Goal: Task Accomplishment & Management: Complete application form

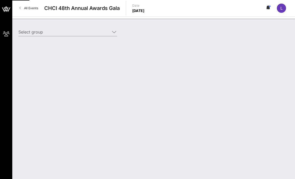
type input "Omidyar Network (Omidyar Network) [[PERSON_NAME], [EMAIL_ADDRESS][PERSON_NAME][…"
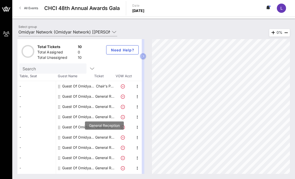
scroll to position [9, 0]
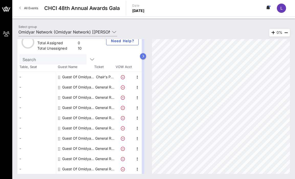
click at [143, 55] on icon "button" at bounding box center [143, 56] width 2 height 3
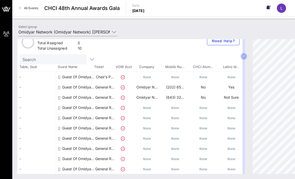
click at [142, 109] on div "None" at bounding box center [147, 107] width 28 height 10
click at [114, 108] on p "General R…" at bounding box center [104, 107] width 20 height 10
click at [131, 108] on div at bounding box center [124, 107] width 18 height 10
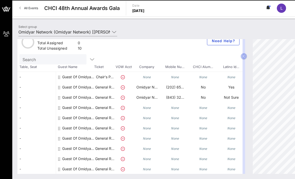
click at [59, 108] on icon at bounding box center [59, 108] width 2 height 4
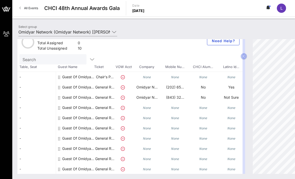
click at [59, 108] on icon at bounding box center [59, 108] width 2 height 4
click at [75, 108] on div "Guest Of Omidyar Network" at bounding box center [78, 107] width 32 height 10
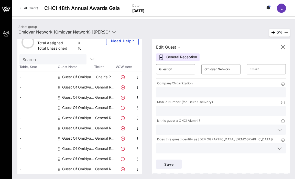
click at [172, 94] on input "text" at bounding box center [220, 92] width 123 height 7
type input "o"
type input "Omidyar Network"
click at [183, 107] on div at bounding box center [220, 111] width 123 height 10
click at [192, 113] on input "text" at bounding box center [220, 111] width 123 height 7
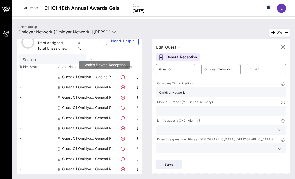
click at [102, 77] on p "Chair's P…" at bounding box center [104, 77] width 20 height 10
click at [135, 78] on icon "button" at bounding box center [137, 77] width 6 height 6
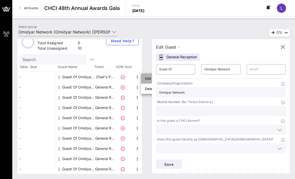
click at [144, 79] on div "Edit" at bounding box center [150, 78] width 18 height 10
click at [137, 87] on icon "button" at bounding box center [137, 87] width 6 height 6
click at [146, 91] on div "Edit" at bounding box center [150, 89] width 10 height 8
type input "[PERSON_NAME][EMAIL_ADDRESS][DOMAIN_NAME]"
type input "Omidyar Network"
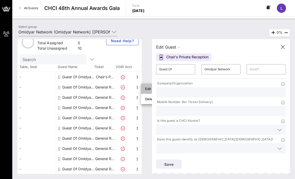
type input "⁨[PHONE_NUMBER]⁩"
type input "Omidyar Network"
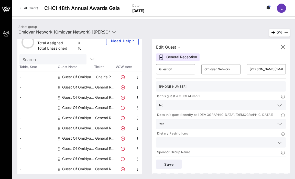
scroll to position [0, 0]
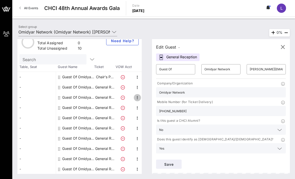
click at [136, 95] on icon "button" at bounding box center [137, 98] width 6 height 6
click at [147, 98] on div "Edit" at bounding box center [150, 99] width 10 height 4
type input "[EMAIL_ADDRESS][DOMAIN_NAME]"
type input "⁨[PHONE_NUMBER]⁩"
click at [282, 46] on icon "button" at bounding box center [282, 47] width 6 height 6
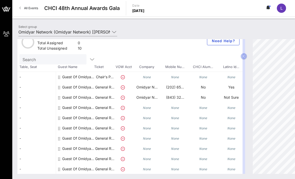
click at [116, 118] on div at bounding box center [124, 118] width 18 height 10
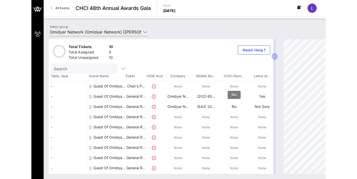
scroll to position [9, 0]
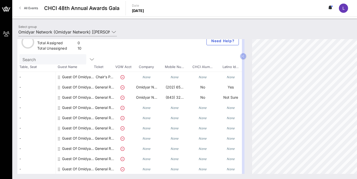
click at [227, 109] on icon "None" at bounding box center [231, 108] width 8 height 4
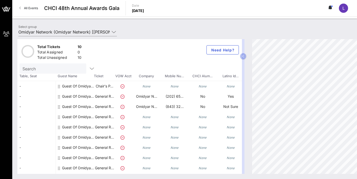
click at [59, 118] on icon at bounding box center [59, 117] width 2 height 4
click at [58, 117] on icon at bounding box center [59, 117] width 2 height 4
click at [242, 57] on button "button" at bounding box center [243, 56] width 6 height 6
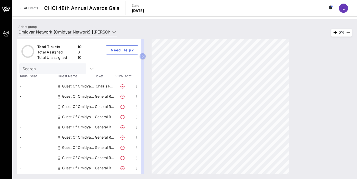
click at [59, 117] on icon at bounding box center [59, 117] width 2 height 4
click at [58, 125] on icon at bounding box center [59, 127] width 2 height 4
click at [58, 116] on icon at bounding box center [59, 117] width 2 height 4
click at [135, 117] on icon "button" at bounding box center [137, 117] width 6 height 6
click at [146, 119] on div "Edit" at bounding box center [150, 119] width 10 height 4
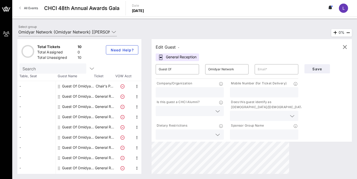
click at [197, 90] on input "text" at bounding box center [190, 92] width 62 height 7
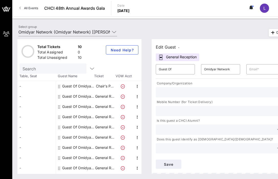
click at [182, 97] on div "Company/Organization" at bounding box center [221, 89] width 136 height 19
click at [179, 95] on input "text" at bounding box center [220, 92] width 123 height 7
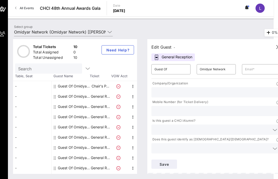
type input "R"
click at [162, 111] on input "text" at bounding box center [215, 111] width 123 height 7
paste input "⁨[PHONE_NUMBER]⁩"
type input "⁨[PHONE_NUMBER]⁩"
click at [196, 91] on input "text" at bounding box center [215, 92] width 123 height 7
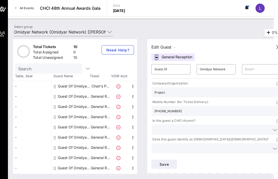
type input "Project"
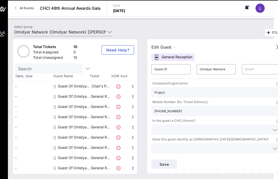
drag, startPoint x: 170, startPoint y: 93, endPoint x: 145, endPoint y: 93, distance: 25.6
click at [155, 93] on input "Project" at bounding box center [215, 92] width 123 height 7
paste input "THE 2045 PROJECT"
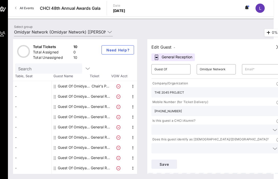
type input "THE 2045 PROJECT"
click at [180, 129] on input "text" at bounding box center [211, 129] width 115 height 7
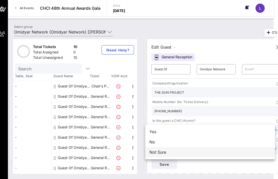
click at [180, 153] on div "Not Sure" at bounding box center [210, 152] width 130 height 10
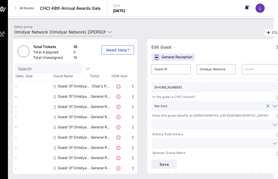
scroll to position [35, 0]
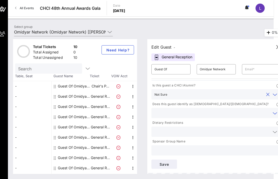
click at [190, 111] on input "text" at bounding box center [211, 113] width 115 height 7
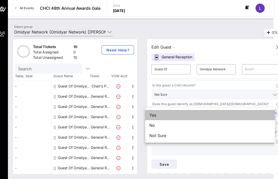
click at [178, 115] on div "Yes" at bounding box center [210, 115] width 130 height 10
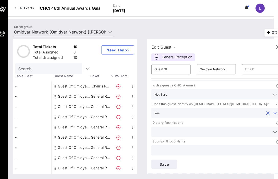
click at [195, 132] on input "text" at bounding box center [211, 131] width 115 height 7
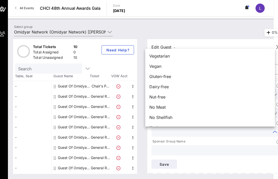
click at [188, 133] on input "text" at bounding box center [211, 131] width 115 height 7
click at [200, 37] on div "Total Tickets 10 Total Assigned 0 Total Unassigned 10 Need Help? Search Table, …" at bounding box center [140, 106] width 265 height 145
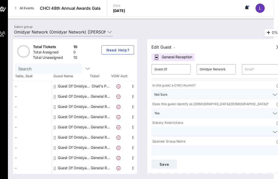
click at [193, 149] on input "text" at bounding box center [215, 150] width 123 height 7
type input "P"
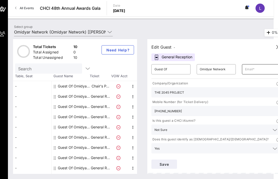
type input "Omidyar Network"
click at [254, 70] on input "text" at bounding box center [261, 69] width 33 height 8
paste input "[PERSON_NAME][EMAIL_ADDRESS][DOMAIN_NAME]"
type input "[PERSON_NAME][EMAIL_ADDRESS][DOMAIN_NAME]"
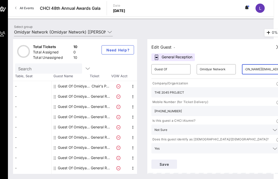
click at [228, 83] on div "Company/Organization" at bounding box center [216, 84] width 130 height 6
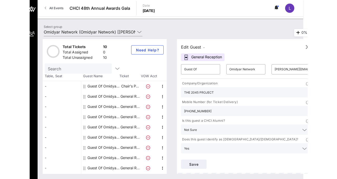
scroll to position [0, 0]
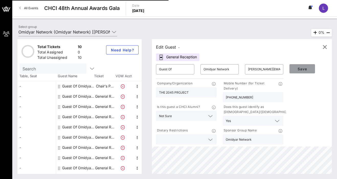
click at [294, 71] on span "Save" at bounding box center [301, 69] width 17 height 4
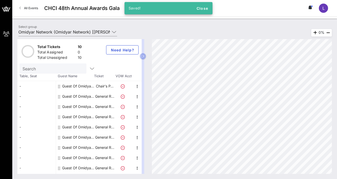
scroll to position [9, 0]
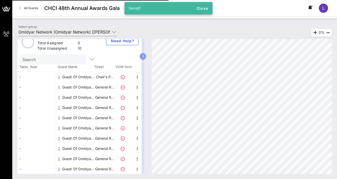
click at [142, 57] on icon "button" at bounding box center [143, 56] width 2 height 3
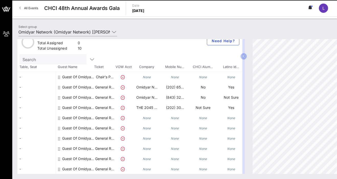
click at [59, 118] on icon at bounding box center [59, 118] width 2 height 4
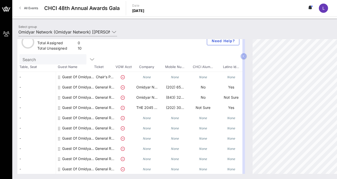
click at [60, 116] on div at bounding box center [59, 118] width 3 height 10
click at [59, 118] on icon at bounding box center [59, 118] width 2 height 4
click at [130, 114] on div at bounding box center [124, 118] width 18 height 10
click at [137, 120] on div "None" at bounding box center [147, 118] width 28 height 10
click at [147, 76] on icon "None" at bounding box center [147, 77] width 8 height 4
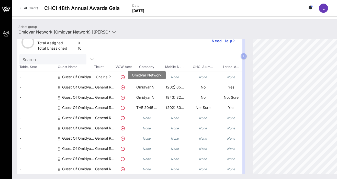
click at [143, 87] on p "Omidyar N…" at bounding box center [147, 87] width 28 height 10
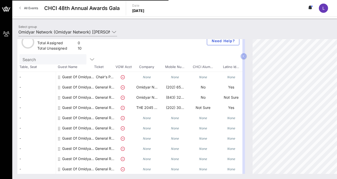
click at [107, 88] on p "General R…" at bounding box center [104, 87] width 20 height 10
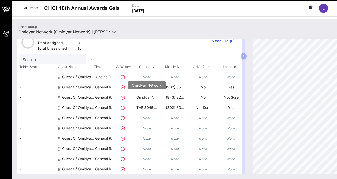
click at [142, 94] on p "Omidyar N…" at bounding box center [147, 97] width 28 height 10
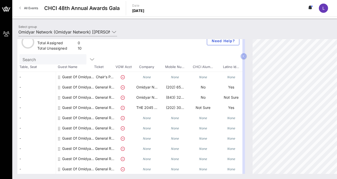
click at [130, 114] on div at bounding box center [124, 118] width 18 height 10
click at [114, 33] on icon at bounding box center [114, 32] width 5 height 6
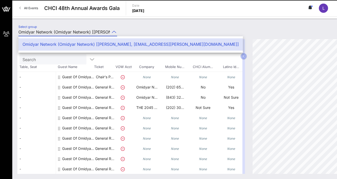
scroll to position [0, 84]
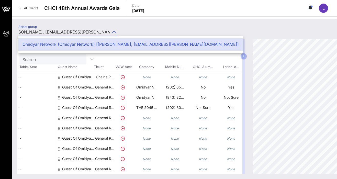
click at [133, 27] on div "Select group Omidyar Network (Omidyar Network) [[PERSON_NAME], [EMAIL_ADDRESS][…" at bounding box center [174, 33] width 318 height 18
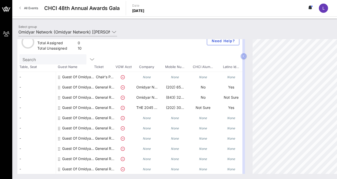
click at [108, 118] on p "General R…" at bounding box center [104, 118] width 20 height 10
click at [125, 118] on div at bounding box center [124, 118] width 18 height 10
click at [60, 118] on icon at bounding box center [59, 118] width 2 height 4
click at [57, 118] on div "Guest Of Omidyar Network" at bounding box center [75, 118] width 38 height 10
click at [246, 57] on button "button" at bounding box center [243, 56] width 6 height 6
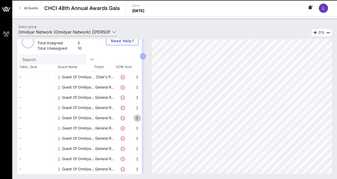
click at [137, 119] on icon "button" at bounding box center [137, 118] width 6 height 6
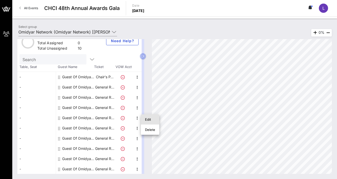
click at [149, 119] on div "Edit" at bounding box center [150, 119] width 10 height 4
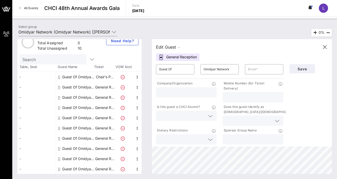
click at [209, 93] on input "text" at bounding box center [186, 92] width 54 height 7
click at [254, 69] on input "text" at bounding box center [264, 69] width 32 height 8
paste input "[PERSON_NAME][EMAIL_ADDRESS][DOMAIN_NAME]"
type input "[PERSON_NAME][EMAIL_ADDRESS][DOMAIN_NAME]"
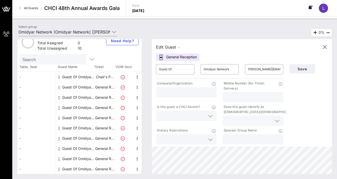
click at [196, 89] on input "text" at bounding box center [186, 92] width 54 height 7
type input "H"
type input "J"
paste input "THE 2045 PROJECT"
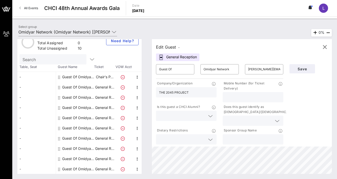
type input "THE 2045 PROJECT"
click at [233, 100] on input "text" at bounding box center [253, 97] width 54 height 7
paste input "202/607-9563"
click at [233, 97] on input "202/607-9563" at bounding box center [253, 97] width 54 height 7
type input "[PHONE_NUMBER]"
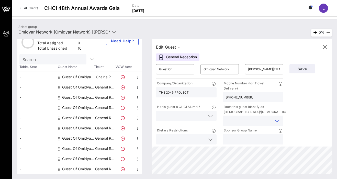
click at [243, 121] on input "text" at bounding box center [249, 120] width 46 height 7
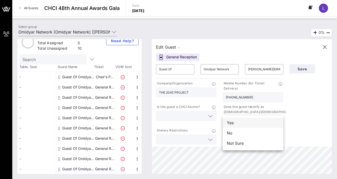
click at [258, 122] on div "Yes" at bounding box center [253, 123] width 61 height 10
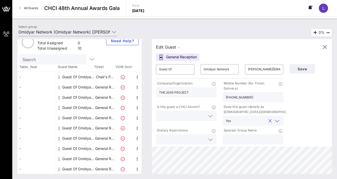
click at [212, 118] on div at bounding box center [210, 116] width 6 height 6
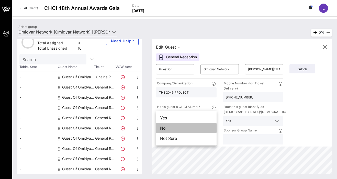
click at [191, 132] on div "No" at bounding box center [186, 128] width 61 height 10
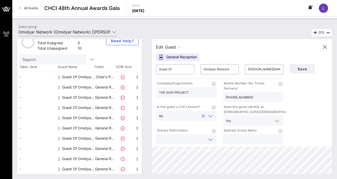
click at [203, 139] on input "text" at bounding box center [182, 139] width 46 height 7
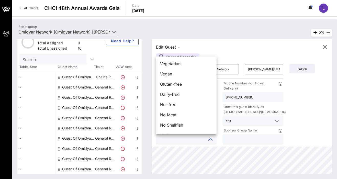
click at [280, 133] on p at bounding box center [281, 130] width 5 height 5
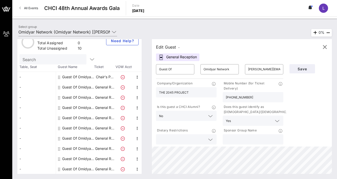
click at [265, 138] on input "text" at bounding box center [253, 139] width 54 height 7
type input "Omidyar Network"
click at [294, 68] on span "Save" at bounding box center [301, 69] width 17 height 4
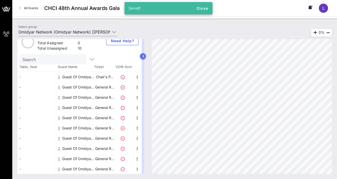
click at [143, 56] on icon "button" at bounding box center [143, 56] width 2 height 3
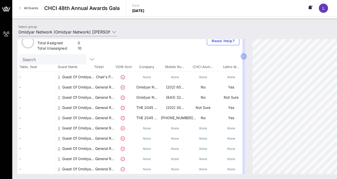
click at [59, 128] on icon at bounding box center [59, 128] width 2 height 4
click at [232, 130] on div "None" at bounding box center [231, 128] width 28 height 10
click at [243, 56] on icon "button" at bounding box center [243, 56] width 2 height 3
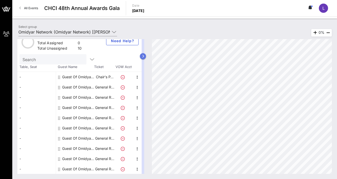
click at [144, 56] on icon "button" at bounding box center [143, 56] width 2 height 3
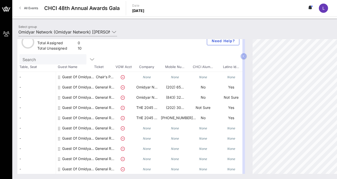
click at [59, 129] on icon at bounding box center [59, 128] width 2 height 4
click at [245, 55] on button "button" at bounding box center [243, 56] width 6 height 6
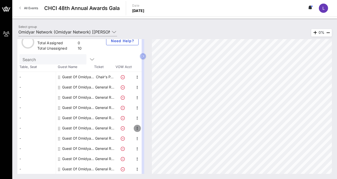
click at [136, 128] on icon "button" at bounding box center [137, 128] width 6 height 6
click at [147, 130] on div "Edit" at bounding box center [150, 130] width 10 height 4
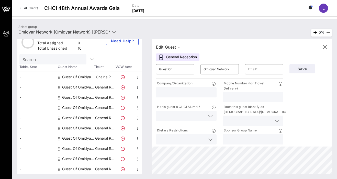
click at [186, 91] on input "text" at bounding box center [186, 92] width 54 height 7
click at [256, 72] on input "text" at bounding box center [264, 69] width 32 height 8
type input "[EMAIL_ADDRESS][PERSON_NAME][DOMAIN_NAME]"
click at [239, 96] on input "text" at bounding box center [253, 97] width 54 height 7
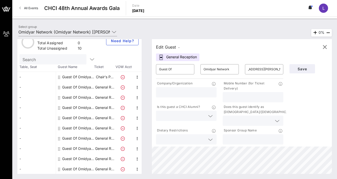
scroll to position [0, 0]
type input "6289461557"
click at [206, 94] on input "text" at bounding box center [186, 92] width 54 height 7
type input "Omidyar Network"
click at [249, 118] on input "text" at bounding box center [249, 120] width 46 height 7
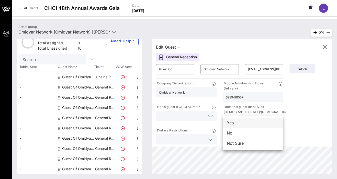
click at [252, 123] on div "Yes" at bounding box center [253, 123] width 61 height 10
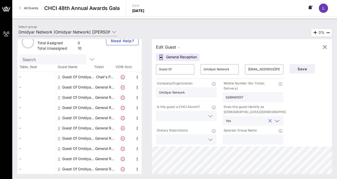
click at [219, 119] on div "Is this guest a CHCI Alumni?" at bounding box center [186, 115] width 67 height 24
click at [210, 118] on icon at bounding box center [210, 116] width 5 height 6
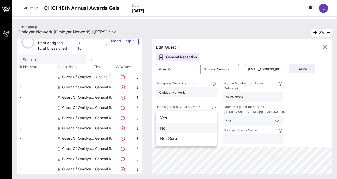
click at [200, 130] on div "No" at bounding box center [186, 128] width 61 height 10
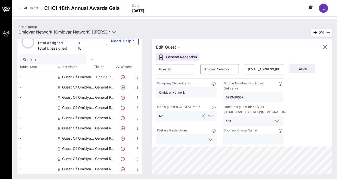
click at [259, 138] on input "text" at bounding box center [253, 139] width 54 height 7
type input "Omidyar Network"
click at [294, 70] on span "Save" at bounding box center [301, 69] width 17 height 4
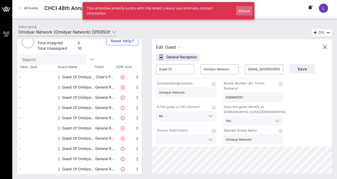
click at [244, 13] on span "Close" at bounding box center [244, 11] width 12 height 4
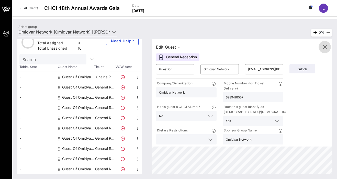
click at [294, 47] on icon "button" at bounding box center [324, 47] width 6 height 6
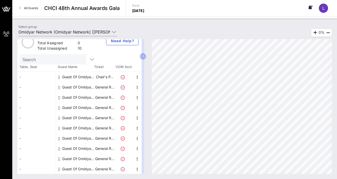
click at [146, 56] on div "Total Tickets 10 Total Assigned 0 Total Unassigned 10 Need Help? Search Table, …" at bounding box center [81, 106] width 129 height 135
click at [143, 57] on icon "button" at bounding box center [143, 56] width 2 height 3
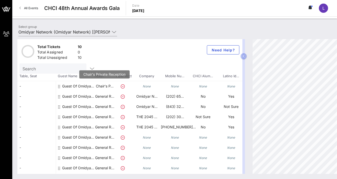
click at [96, 85] on p "Chair's P…" at bounding box center [104, 86] width 20 height 10
click at [148, 87] on icon "None" at bounding box center [147, 86] width 8 height 4
click at [102, 86] on p "Chair's P…" at bounding box center [104, 86] width 20 height 10
click at [58, 86] on icon at bounding box center [59, 86] width 2 height 4
click at [59, 86] on icon at bounding box center [59, 86] width 2 height 4
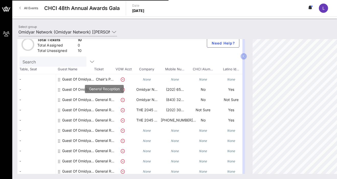
scroll to position [9, 0]
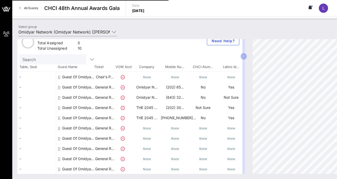
click at [133, 128] on div "None" at bounding box center [147, 128] width 28 height 10
click at [58, 129] on icon at bounding box center [59, 128] width 2 height 4
click at [59, 128] on icon at bounding box center [59, 128] width 2 height 4
click at [145, 130] on div "None" at bounding box center [147, 128] width 28 height 10
click at [57, 127] on div "Guest Of Omidyar Network" at bounding box center [75, 128] width 38 height 10
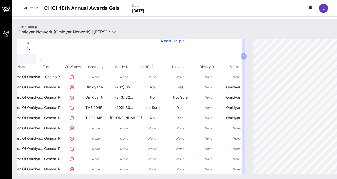
scroll to position [9, 68]
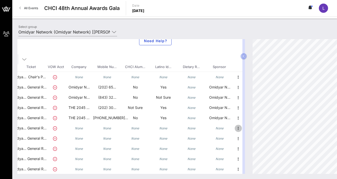
click at [238, 128] on icon "button" at bounding box center [238, 128] width 6 height 6
click at [248, 130] on div "Edit" at bounding box center [251, 130] width 10 height 4
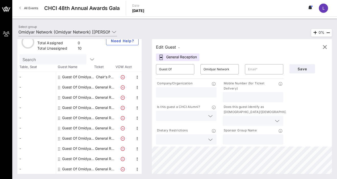
click at [201, 90] on input "text" at bounding box center [186, 92] width 54 height 7
click at [260, 67] on input "text" at bounding box center [264, 69] width 32 height 8
click at [179, 101] on div "Company/Organization" at bounding box center [186, 92] width 67 height 24
click at [176, 93] on input "text" at bounding box center [186, 92] width 54 height 7
click at [259, 72] on input "text" at bounding box center [264, 69] width 32 height 8
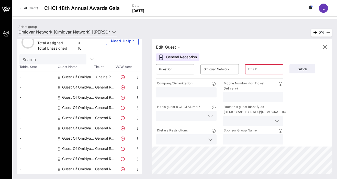
paste input "[PERSON_NAME][EMAIL_ADDRESS][DOMAIN_NAME]"
type input "[PERSON_NAME][EMAIL_ADDRESS][DOMAIN_NAME]"
click at [191, 88] on div at bounding box center [186, 92] width 54 height 10
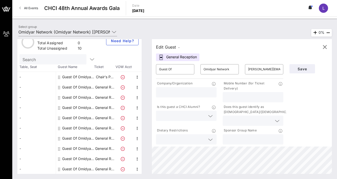
click at [238, 98] on input "text" at bounding box center [253, 97] width 54 height 7
click at [199, 93] on input "text" at bounding box center [186, 92] width 54 height 7
type input "Spark Collective"
click at [261, 94] on input "text" at bounding box center [253, 97] width 54 height 7
click at [209, 115] on icon at bounding box center [210, 116] width 5 height 6
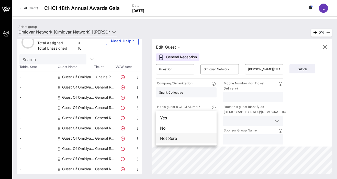
click at [203, 137] on div "Not Sure" at bounding box center [186, 138] width 61 height 10
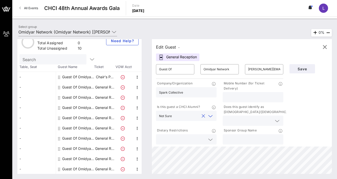
click at [238, 120] on input "text" at bounding box center [249, 120] width 46 height 7
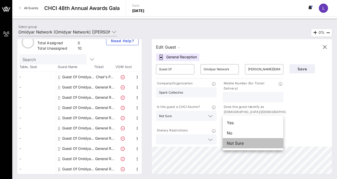
click at [245, 145] on div "Not Sure" at bounding box center [253, 143] width 61 height 10
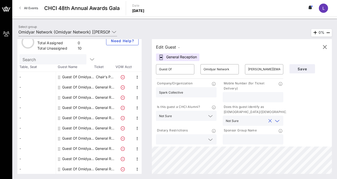
click at [235, 141] on input "text" at bounding box center [253, 139] width 54 height 7
click at [248, 95] on input "text" at bounding box center [253, 97] width 54 height 7
click at [294, 69] on span "Save" at bounding box center [301, 69] width 17 height 4
click at [294, 68] on span "Save" at bounding box center [301, 69] width 17 height 4
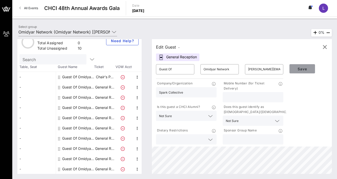
click at [294, 68] on span "Save" at bounding box center [301, 69] width 17 height 4
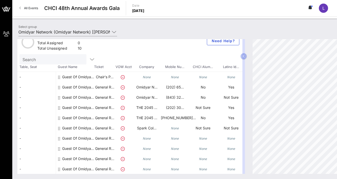
click at [171, 131] on div "None" at bounding box center [175, 130] width 28 height 14
click at [182, 126] on div "None" at bounding box center [175, 130] width 28 height 14
click at [228, 126] on p "Not Sure" at bounding box center [231, 128] width 28 height 10
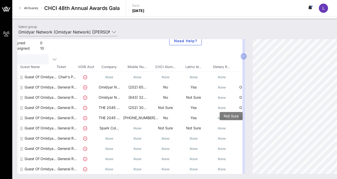
scroll to position [9, 68]
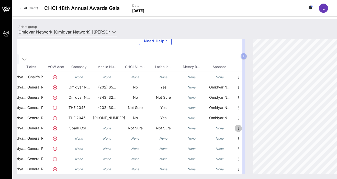
click at [238, 129] on icon "button" at bounding box center [238, 128] width 6 height 6
click at [246, 130] on div "Edit" at bounding box center [251, 130] width 10 height 4
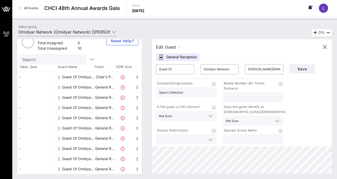
scroll to position [9, 0]
click at [238, 100] on input "text" at bounding box center [253, 97] width 54 height 7
paste input "[PHONE_NUMBER]"
type input "[PHONE_NUMBER]"
click at [294, 69] on span "Save" at bounding box center [301, 69] width 17 height 4
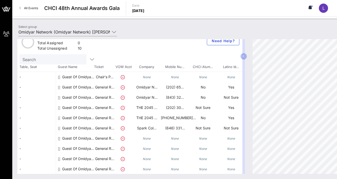
click at [60, 138] on icon at bounding box center [59, 138] width 2 height 4
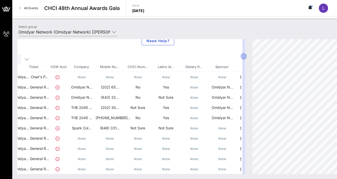
scroll to position [9, 68]
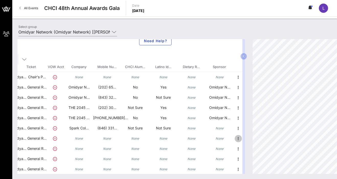
click at [238, 138] on icon "button" at bounding box center [238, 138] width 6 height 6
click at [237, 139] on icon "button" at bounding box center [238, 138] width 6 height 6
click at [249, 140] on div "Edit" at bounding box center [251, 140] width 10 height 4
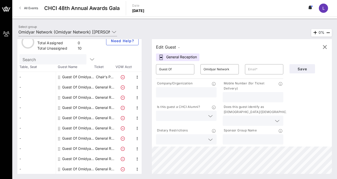
scroll to position [9, 0]
click at [210, 96] on div at bounding box center [186, 92] width 54 height 10
click at [234, 99] on input "text" at bounding box center [253, 97] width 54 height 7
paste input "⁨[PHONE_NUMBER]⁩"
type input "⁨[PHONE_NUMBER]⁩"
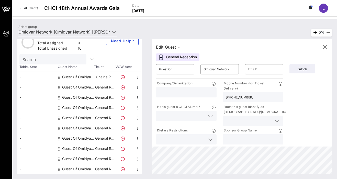
click at [194, 93] on input "text" at bounding box center [186, 92] width 54 height 7
type input "[PERSON_NAME] Foundation"
click at [253, 73] on input "text" at bounding box center [264, 69] width 32 height 8
paste input "[EMAIL_ADDRESS][DOMAIN_NAME]"
type input "[EMAIL_ADDRESS][DOMAIN_NAME]"
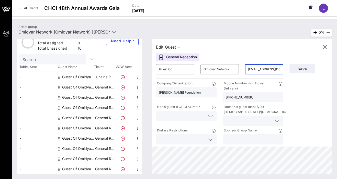
click at [214, 115] on div at bounding box center [186, 116] width 61 height 10
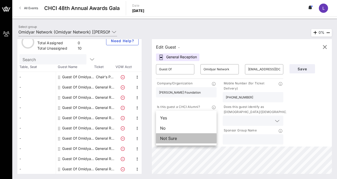
click at [198, 139] on div "Not Sure" at bounding box center [186, 138] width 61 height 10
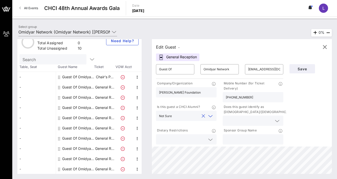
click at [247, 115] on div "Does this guest identify as [DEMOGRAPHIC_DATA]/[DEMOGRAPHIC_DATA]?" at bounding box center [253, 109] width 61 height 11
click at [272, 120] on div at bounding box center [253, 120] width 54 height 10
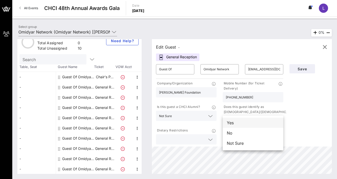
click at [244, 125] on div "Yes" at bounding box center [253, 123] width 61 height 10
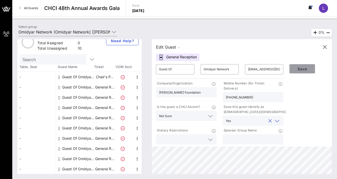
click at [294, 72] on button "Save" at bounding box center [302, 68] width 26 height 9
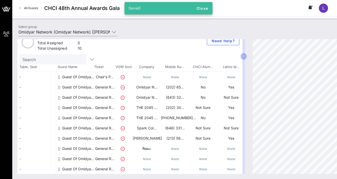
click at [58, 149] on icon at bounding box center [59, 149] width 2 height 4
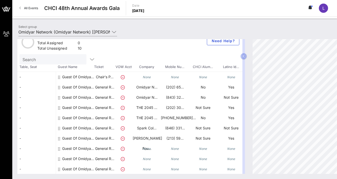
click at [221, 149] on div "None" at bounding box center [231, 148] width 28 height 10
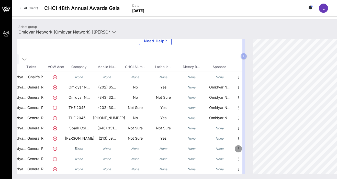
click at [237, 149] on icon "button" at bounding box center [238, 149] width 6 height 6
click at [252, 151] on div "Edit" at bounding box center [251, 150] width 10 height 4
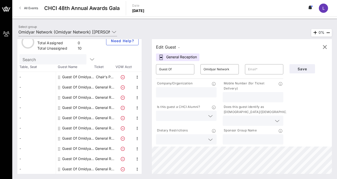
scroll to position [9, 0]
click at [202, 88] on div at bounding box center [186, 92] width 54 height 10
click at [259, 74] on div at bounding box center [264, 69] width 32 height 10
click at [251, 97] on input "text" at bounding box center [253, 97] width 54 height 7
paste input "[PHONE_NUMBER]"
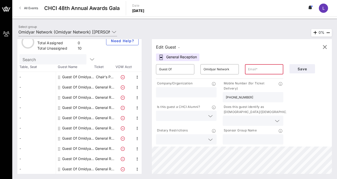
type input "[PHONE_NUMBER]"
click at [204, 88] on div at bounding box center [186, 92] width 54 height 10
type input "Omidyar Network"
click at [264, 72] on input "text" at bounding box center [264, 69] width 32 height 8
paste input "[EMAIL_ADDRESS][DOMAIN_NAME]"
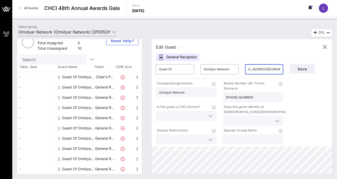
scroll to position [0, 6]
type input "[EMAIL_ADDRESS][DOMAIN_NAME]"
click at [243, 120] on input "text" at bounding box center [249, 120] width 46 height 7
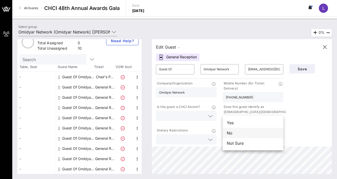
click at [256, 134] on div "No" at bounding box center [253, 133] width 61 height 10
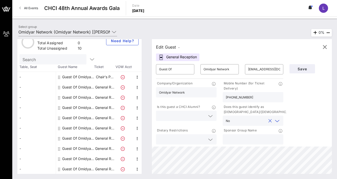
click at [211, 138] on icon at bounding box center [210, 139] width 5 height 6
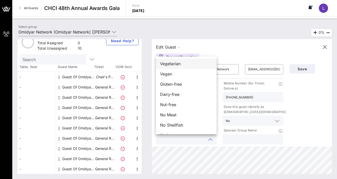
click at [188, 64] on div "Vegetarian" at bounding box center [186, 64] width 61 height 10
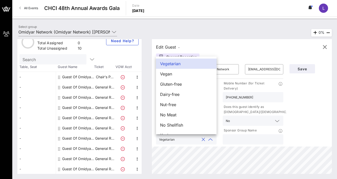
click at [249, 140] on input "text" at bounding box center [253, 139] width 54 height 7
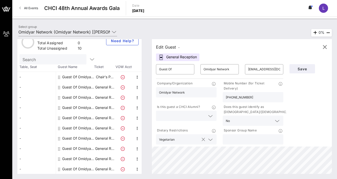
click at [209, 139] on icon at bounding box center [210, 139] width 5 height 6
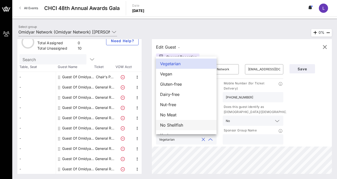
scroll to position [8, 0]
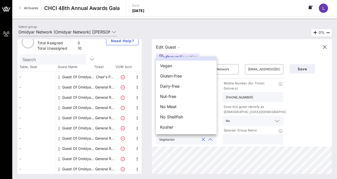
click at [242, 141] on input "text" at bounding box center [253, 139] width 54 height 7
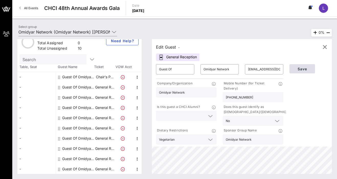
type input "Omidyar Network"
click at [294, 67] on span "Save" at bounding box center [301, 69] width 17 height 4
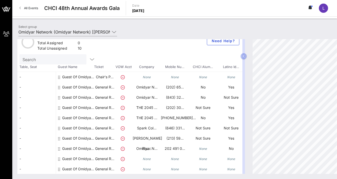
click at [207, 148] on div "None" at bounding box center [203, 150] width 28 height 14
click at [202, 149] on icon "None" at bounding box center [203, 149] width 8 height 4
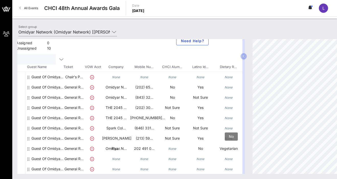
scroll to position [9, 68]
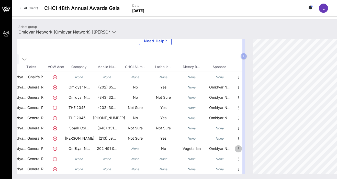
click at [236, 148] on icon "button" at bounding box center [238, 149] width 6 height 6
click at [251, 149] on div "Edit" at bounding box center [251, 150] width 10 height 4
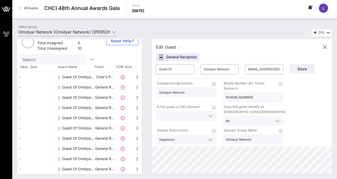
click at [211, 117] on icon at bounding box center [210, 116] width 5 height 6
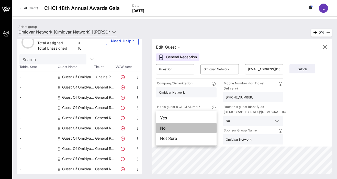
click at [198, 129] on div "No" at bounding box center [186, 128] width 61 height 10
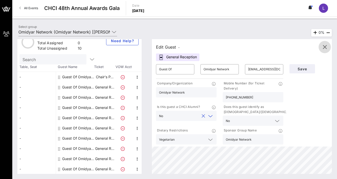
click at [294, 46] on icon "button" at bounding box center [324, 47] width 6 height 6
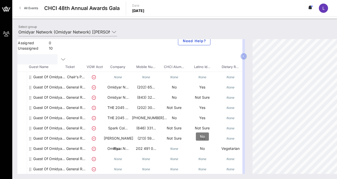
scroll to position [9, 68]
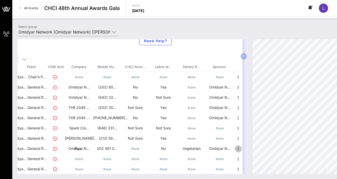
click at [237, 149] on icon "button" at bounding box center [238, 149] width 6 height 6
click at [252, 149] on div "Edit" at bounding box center [251, 150] width 10 height 4
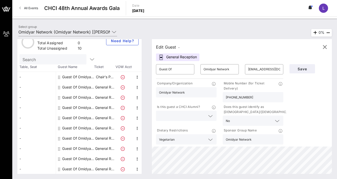
click at [211, 115] on icon at bounding box center [210, 116] width 5 height 6
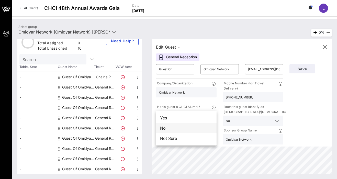
click at [177, 130] on div "No" at bounding box center [186, 128] width 61 height 10
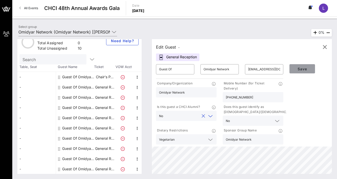
click at [294, 72] on button "Save" at bounding box center [302, 68] width 26 height 9
click at [294, 70] on span "Save" at bounding box center [301, 69] width 17 height 4
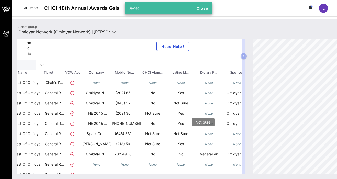
scroll to position [4, 68]
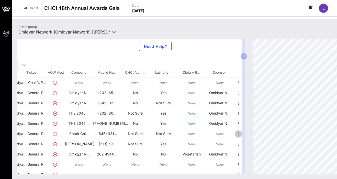
click at [237, 133] on icon "button" at bounding box center [238, 134] width 6 height 6
click at [247, 135] on div "Edit" at bounding box center [251, 135] width 10 height 4
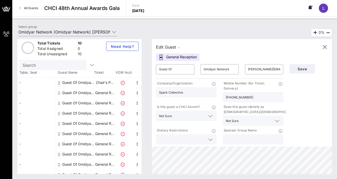
click at [260, 138] on input "text" at bounding box center [253, 139] width 54 height 7
type input "Omidyar Network"
click at [294, 67] on span "Save" at bounding box center [301, 69] width 17 height 4
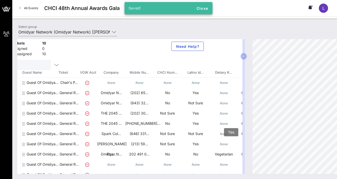
scroll to position [4, 68]
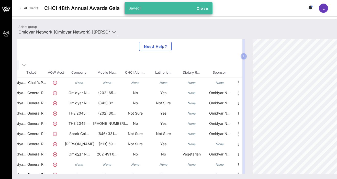
click at [221, 144] on icon "None" at bounding box center [219, 144] width 8 height 4
click at [236, 144] on icon "button" at bounding box center [238, 144] width 6 height 6
click at [246, 145] on div "Edit" at bounding box center [251, 146] width 10 height 4
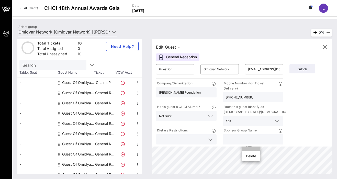
scroll to position [4, 0]
click at [262, 136] on input "text" at bounding box center [253, 139] width 54 height 7
type input "Omidyar Network"
click at [294, 68] on span "Save" at bounding box center [301, 69] width 17 height 4
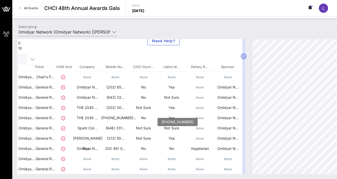
scroll to position [9, 68]
